Goal: Information Seeking & Learning: Learn about a topic

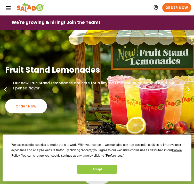
click at [0, 0] on icon "Menu Toggle" at bounding box center [0, 0] width 0 height 0
click at [0, 0] on link "Menu" at bounding box center [0, 0] width 0 height 0
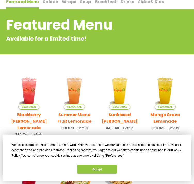
scroll to position [59, 0]
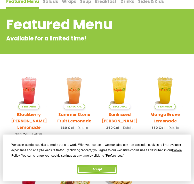
click at [103, 167] on button "Accept" at bounding box center [97, 169] width 40 height 9
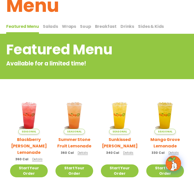
scroll to position [32, 0]
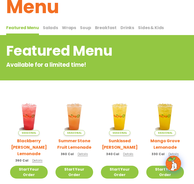
drag, startPoint x: 63, startPoint y: 60, endPoint x: 48, endPoint y: 60, distance: 15.0
click at [48, 35] on div "Featured Menu Featured Menu Salads Salads Wraps Wraps Soup Soup Breakfast Break…" at bounding box center [96, 29] width 181 height 13
click at [48, 31] on span "Salads" at bounding box center [50, 28] width 15 height 6
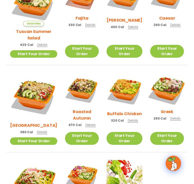
scroll to position [185, 0]
